Goal: Information Seeking & Learning: Learn about a topic

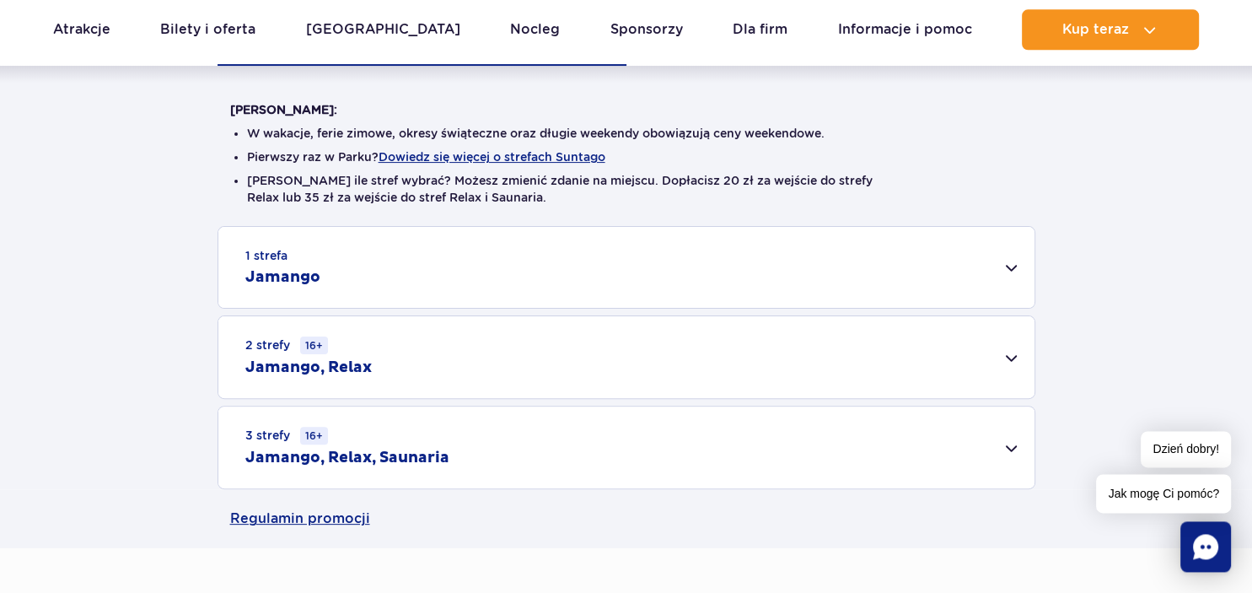
scroll to position [445, 0]
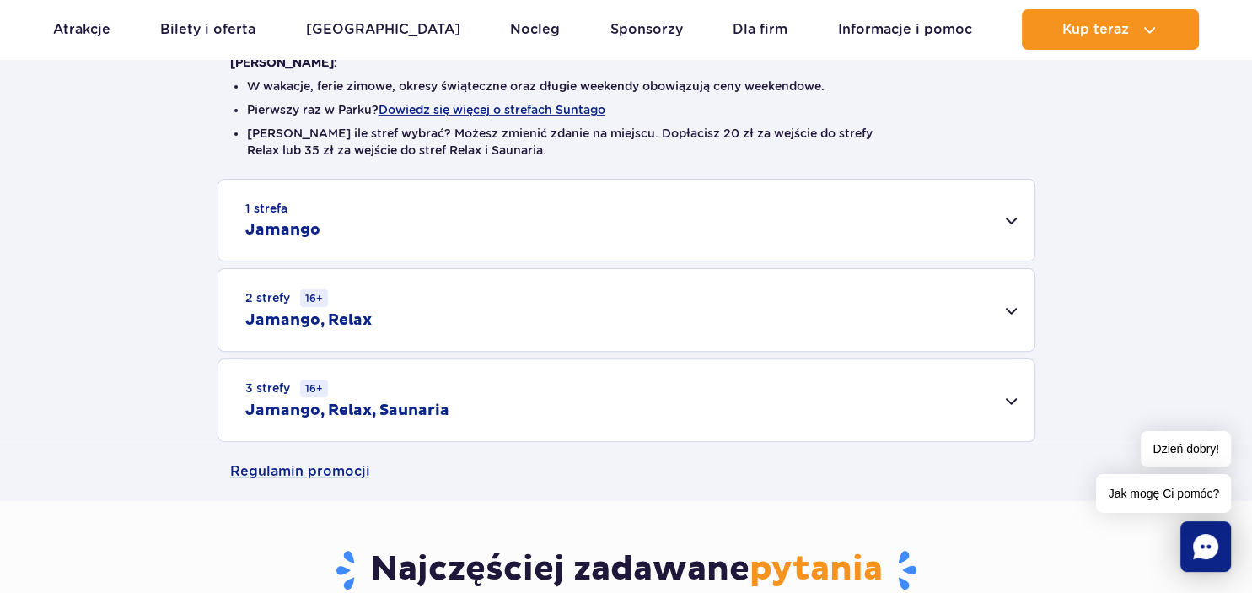
click at [1011, 305] on div "2 strefy 16+ Jamango, Relax" at bounding box center [626, 310] width 816 height 82
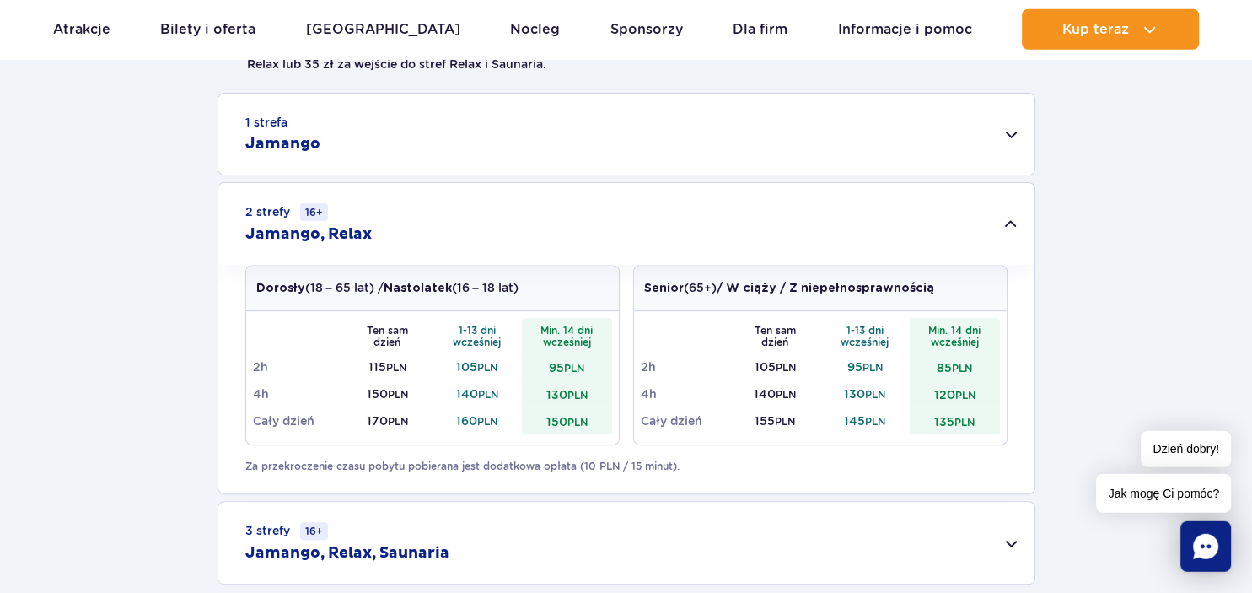
scroll to position [534, 0]
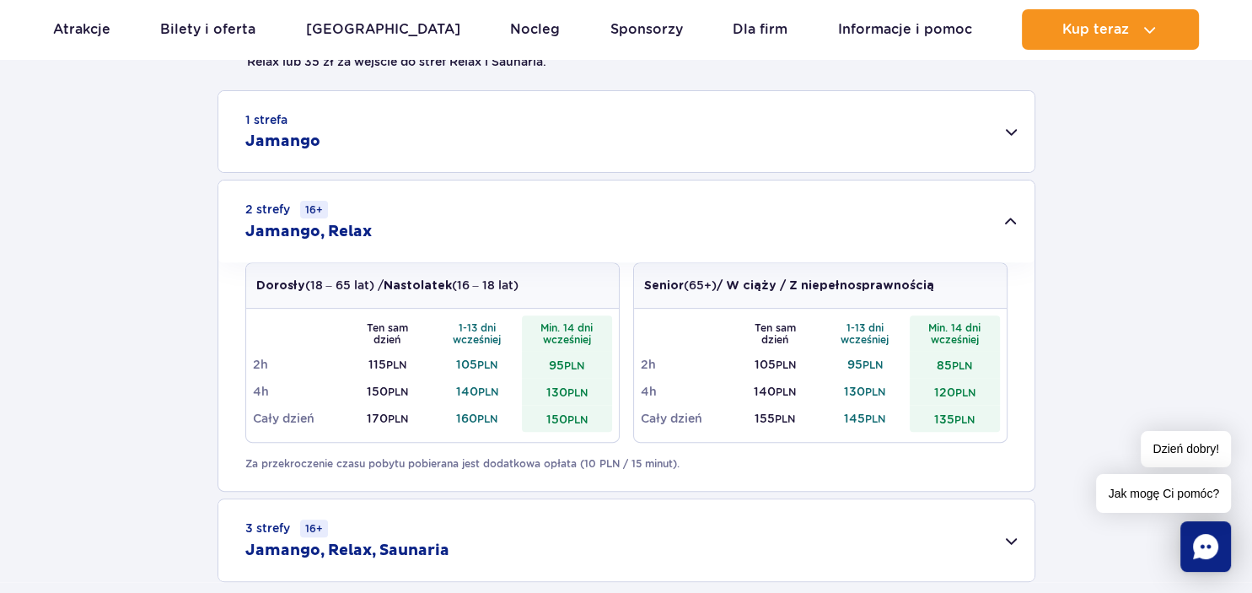
click at [1010, 137] on div "1 strefa Jamango" at bounding box center [626, 131] width 816 height 81
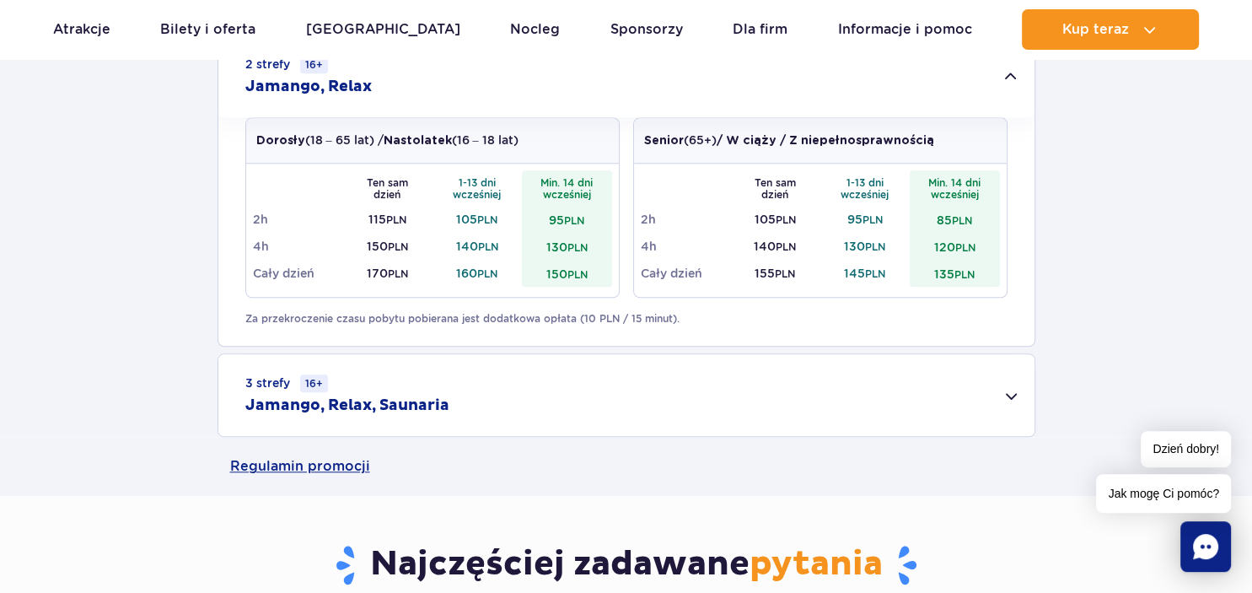
scroll to position [1335, 0]
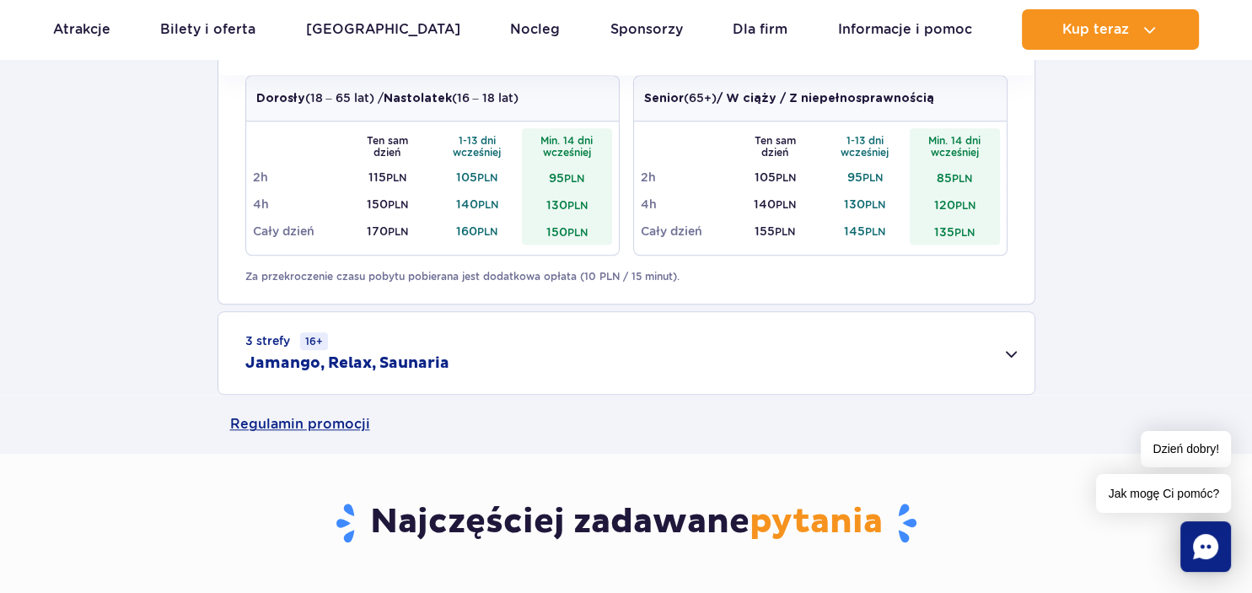
click at [1007, 356] on div "3 strefy 16+ Jamango, Relax, Saunaria" at bounding box center [626, 353] width 816 height 82
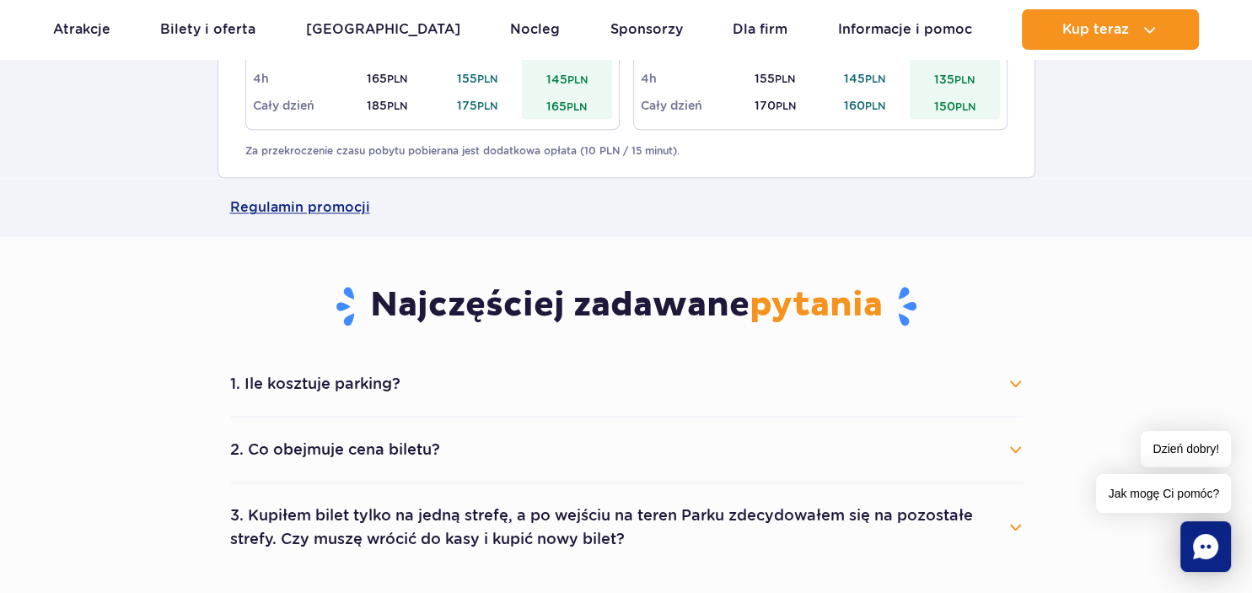
scroll to position [1780, 0]
click at [1016, 383] on button "1. Ile kosztuje parking?" at bounding box center [626, 382] width 792 height 37
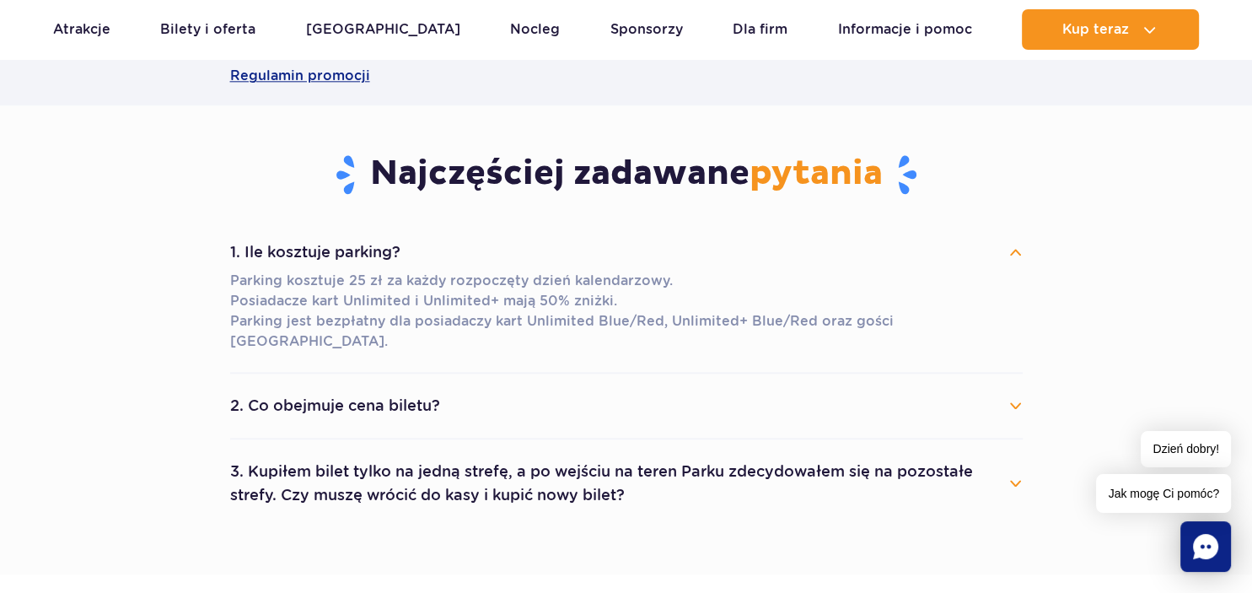
scroll to position [1958, 0]
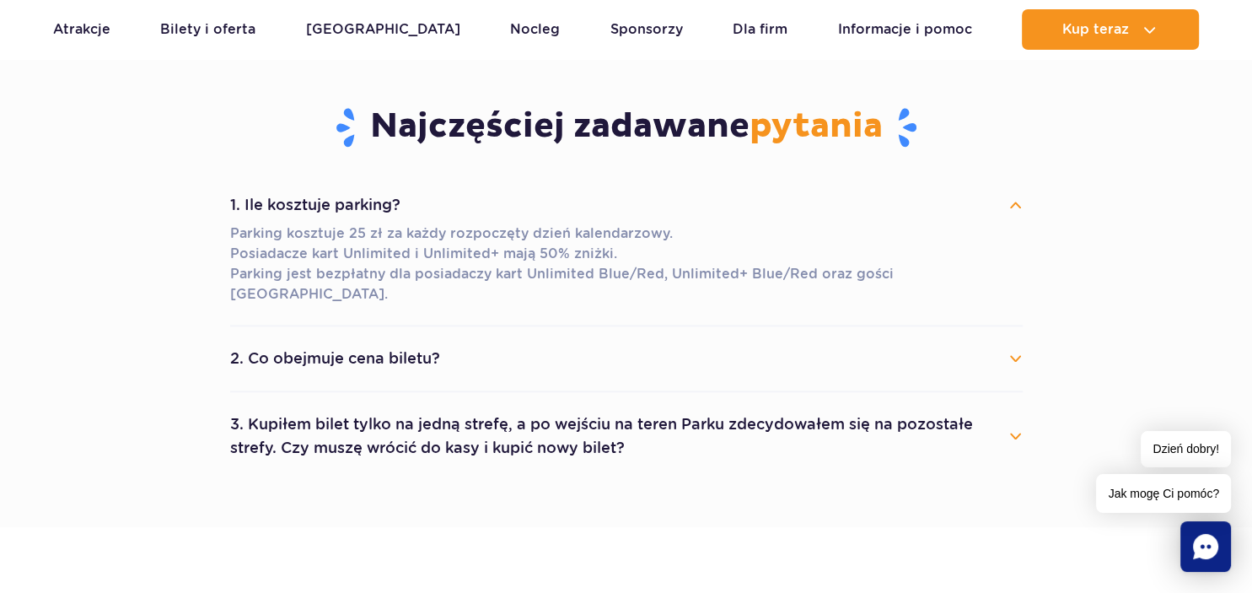
click at [1020, 342] on button "2. Co obejmuje cena biletu?" at bounding box center [626, 358] width 792 height 37
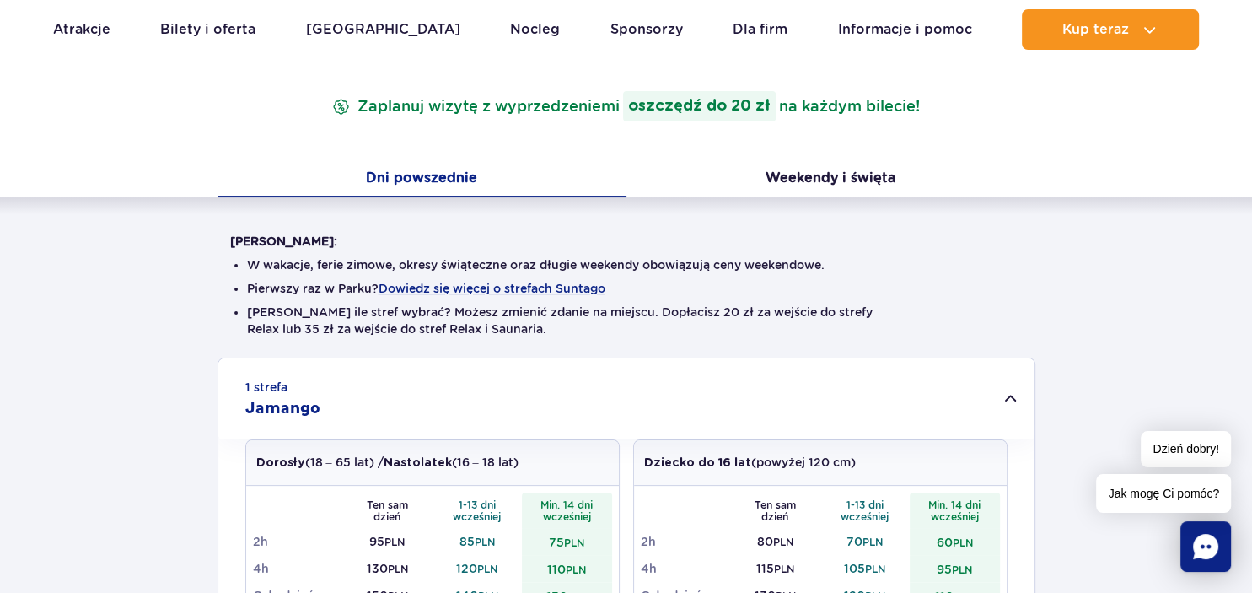
scroll to position [0, 0]
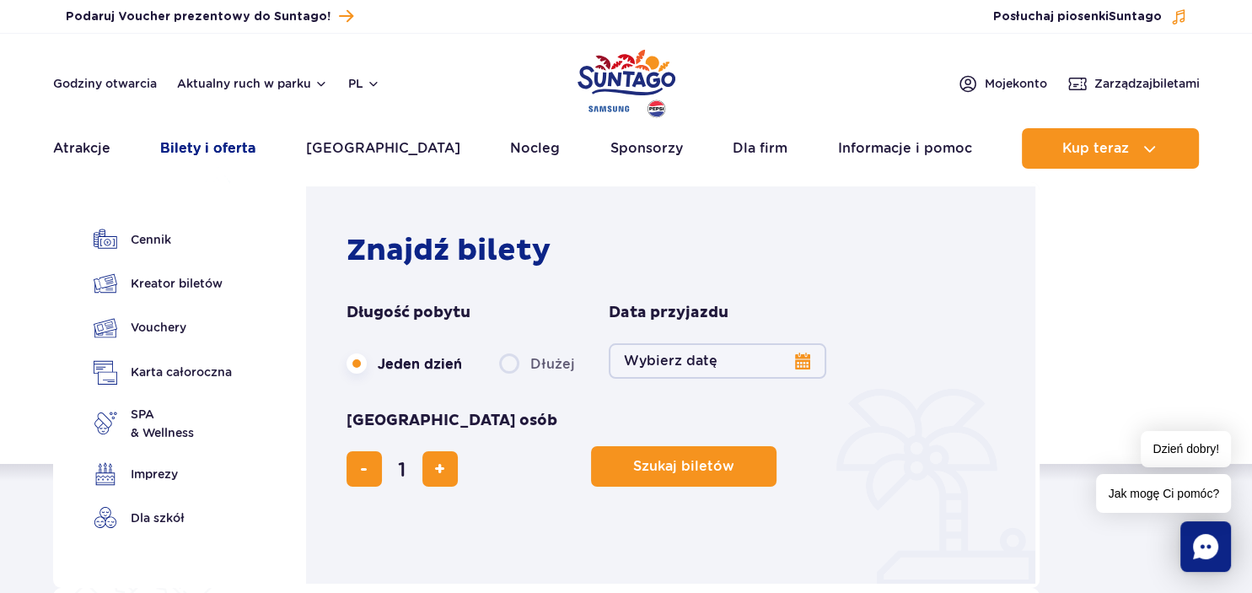
click at [204, 143] on link "Bilety i oferta" at bounding box center [207, 148] width 95 height 40
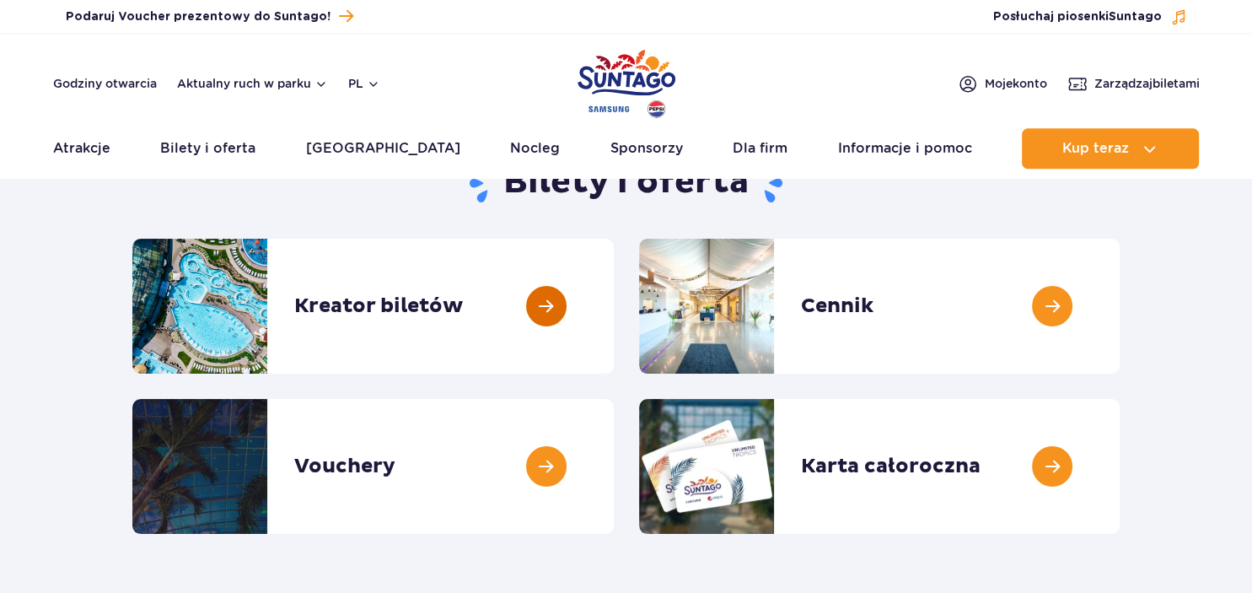
scroll to position [178, 0]
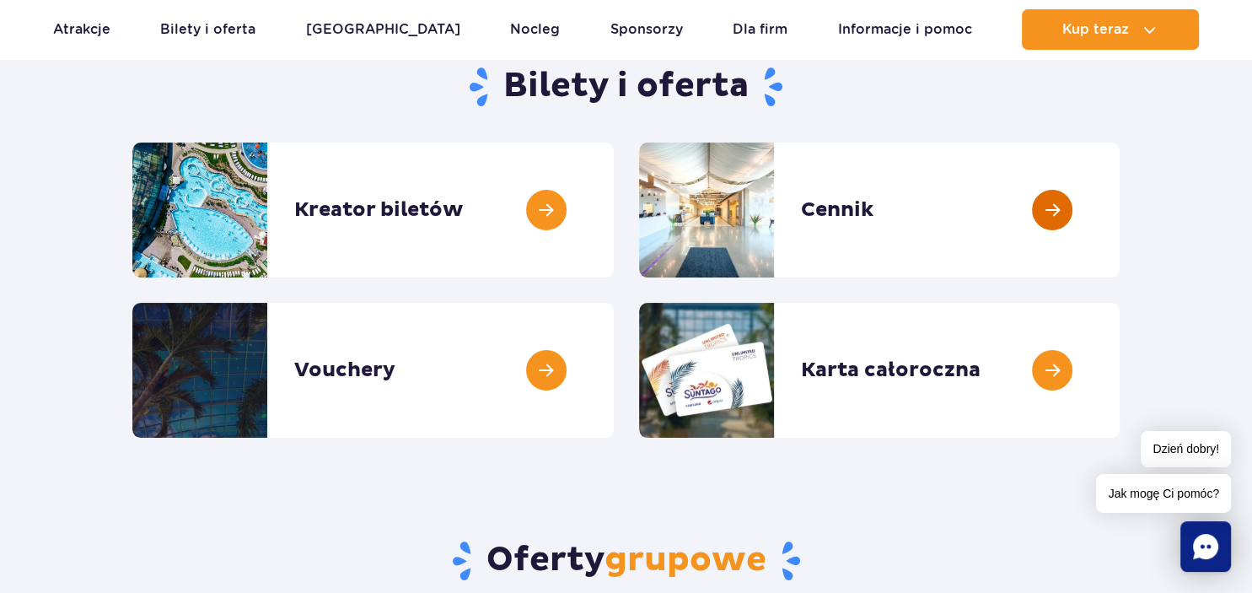
click at [1119, 202] on link at bounding box center [1119, 209] width 0 height 135
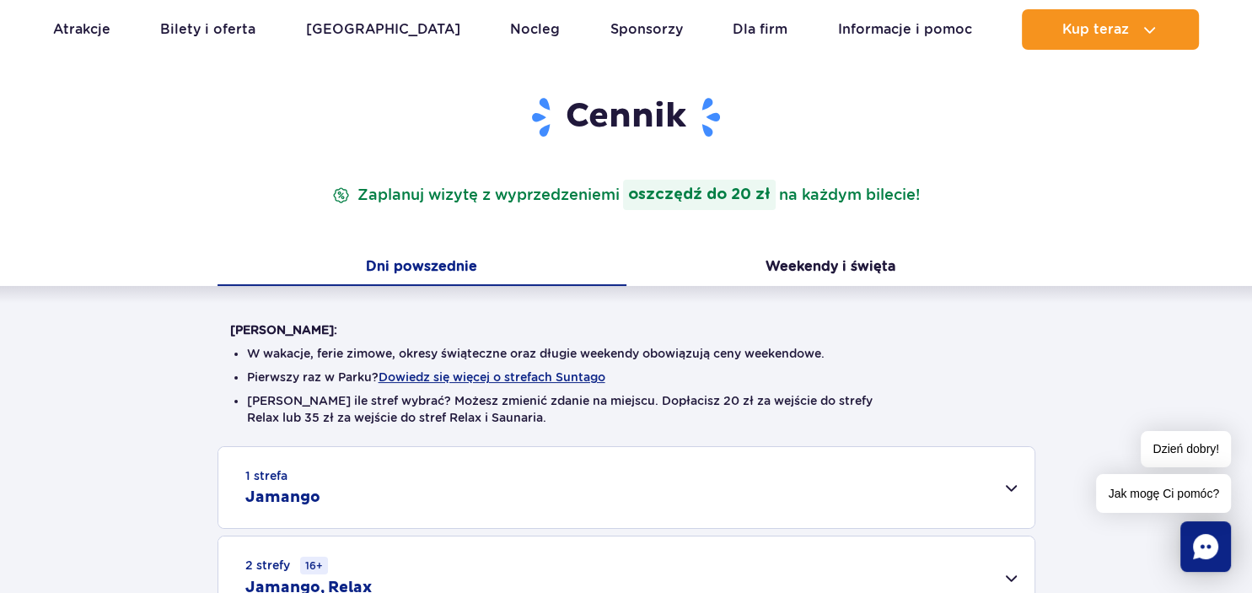
scroll to position [266, 0]
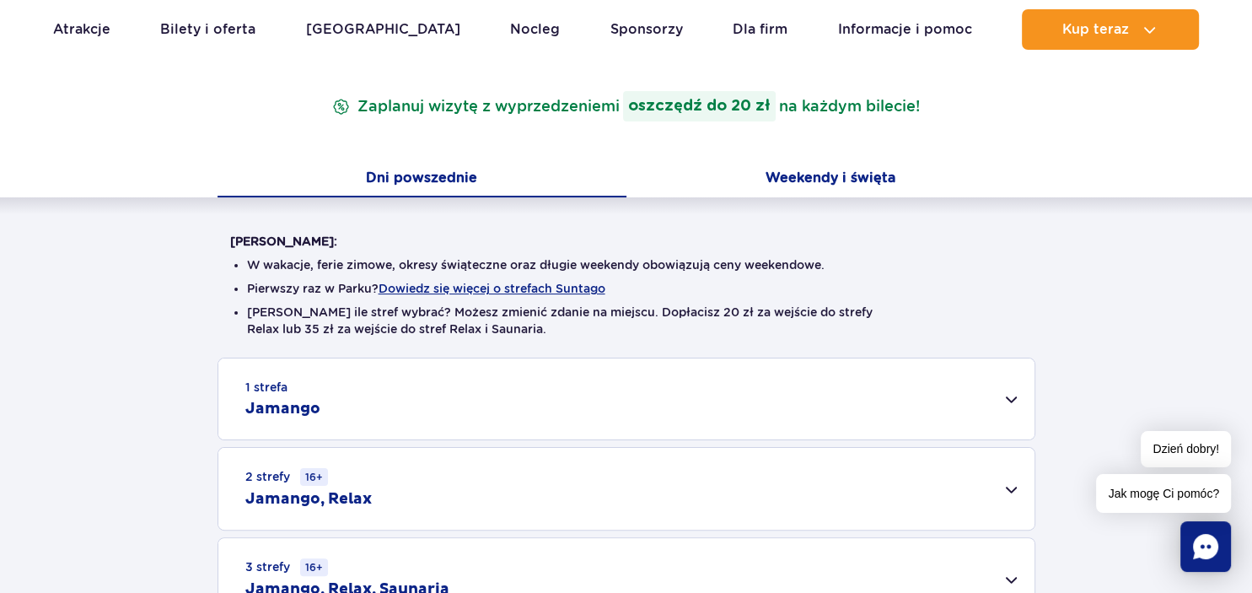
click at [814, 184] on button "Weekendy i święta" at bounding box center [830, 179] width 409 height 35
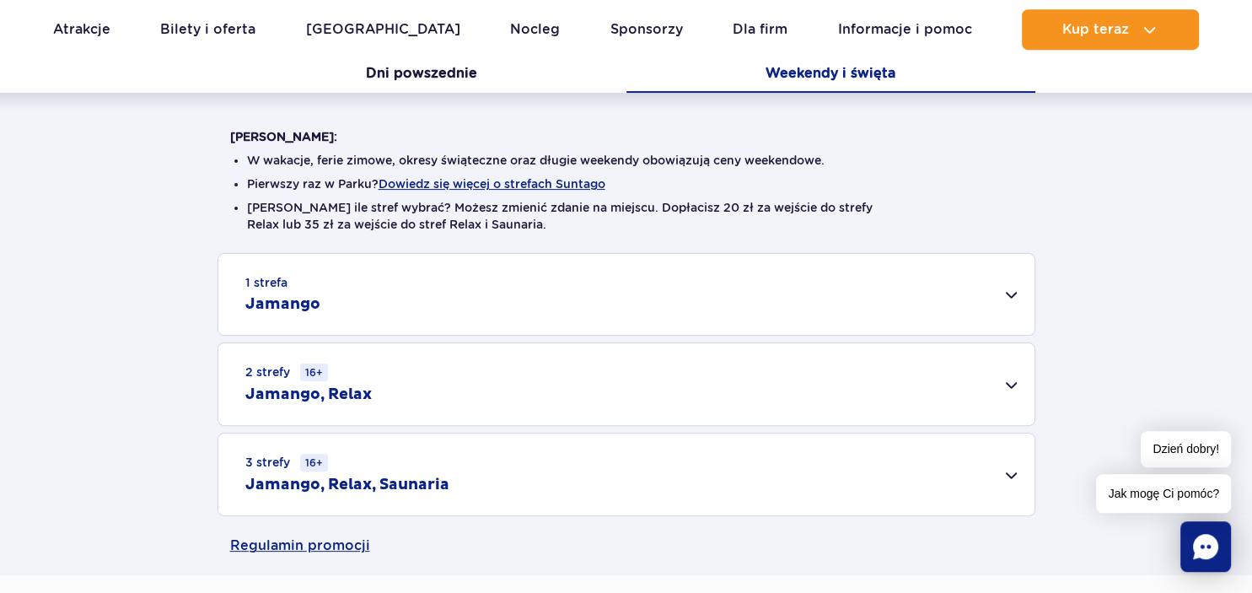
scroll to position [445, 0]
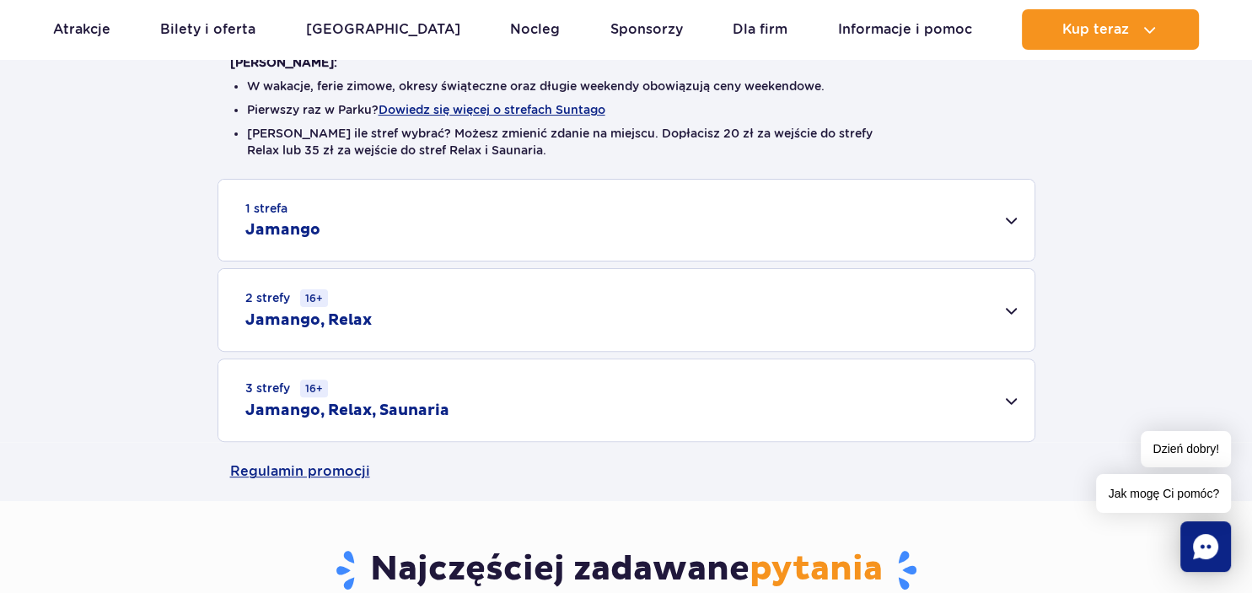
click at [1004, 400] on div "3 strefy 16+ Jamango, Relax, Saunaria" at bounding box center [626, 400] width 816 height 82
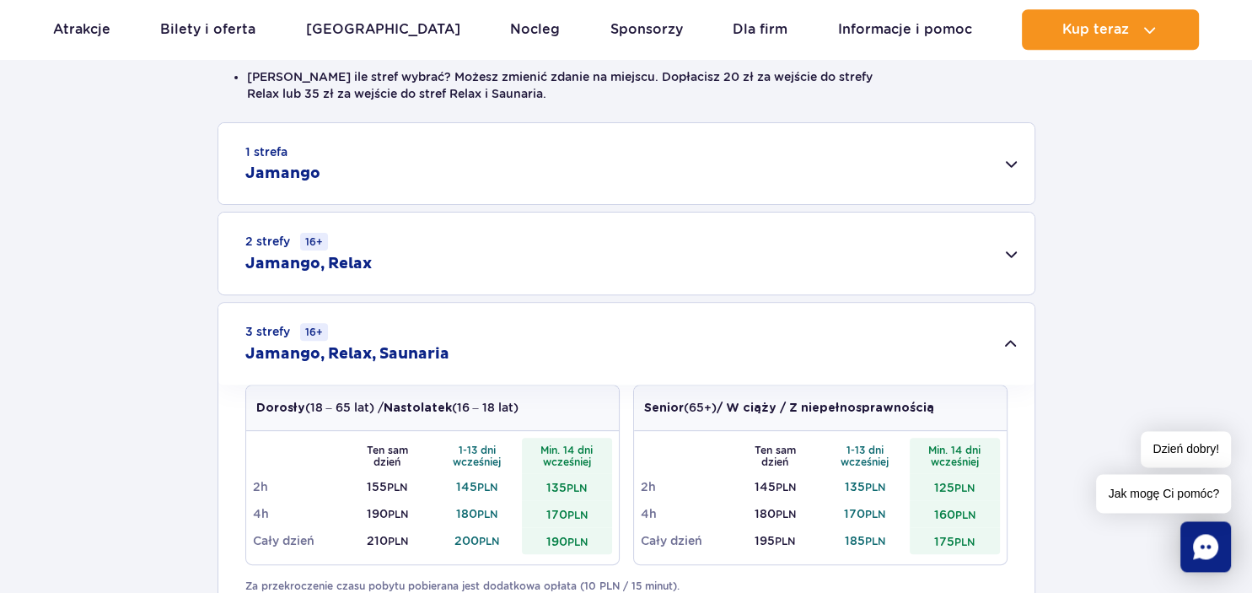
scroll to position [534, 0]
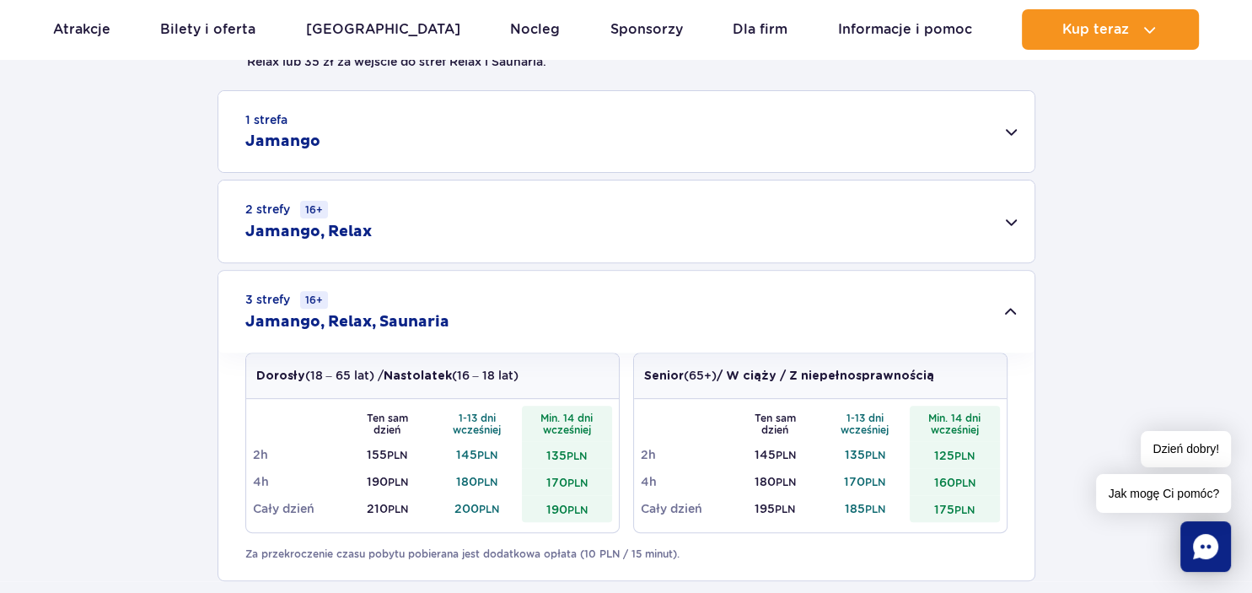
click at [1010, 228] on div "2 strefy 16+ Jamango, Relax" at bounding box center [626, 221] width 816 height 82
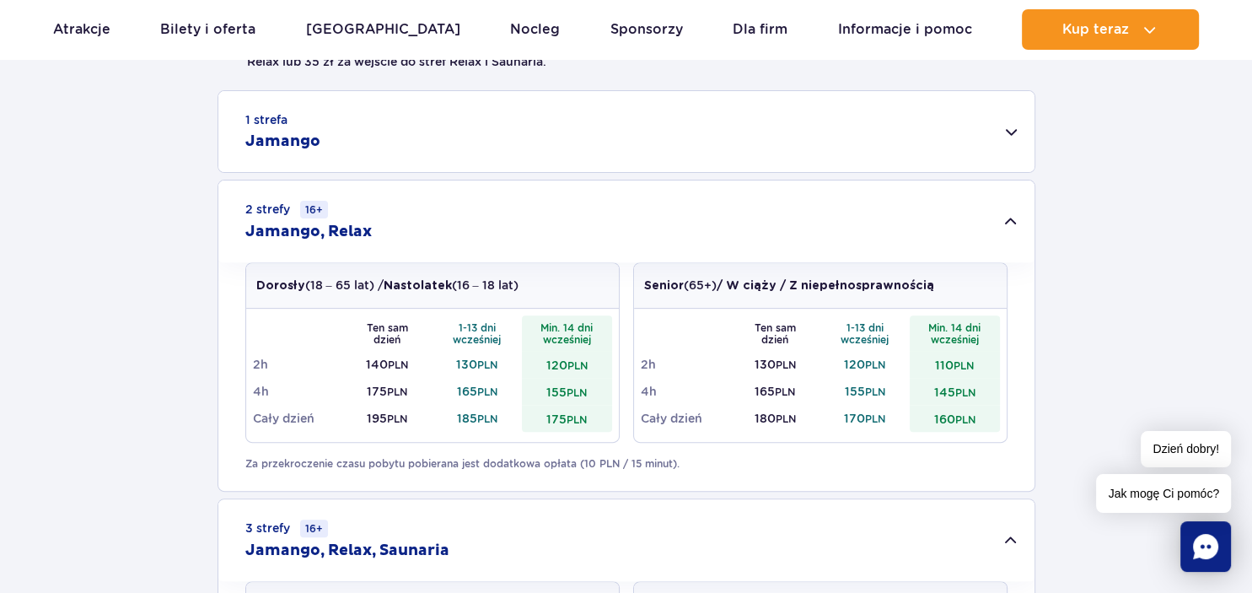
click at [1009, 133] on div "1 strefa Jamango" at bounding box center [626, 131] width 816 height 81
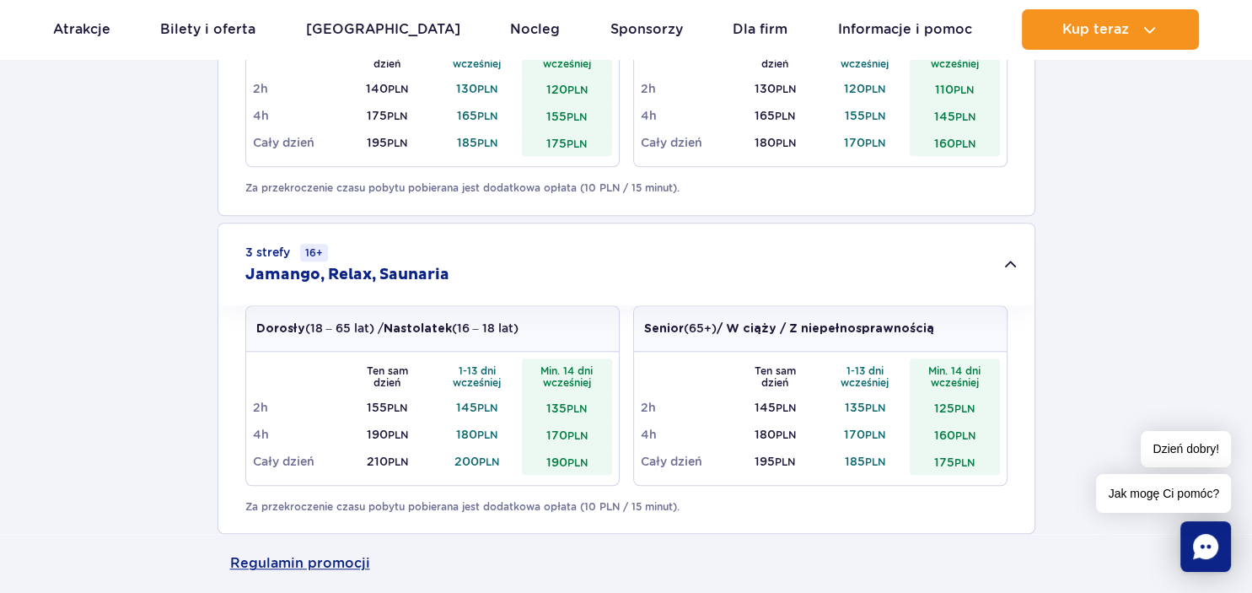
scroll to position [801, 0]
